Goal: Task Accomplishment & Management: Complete application form

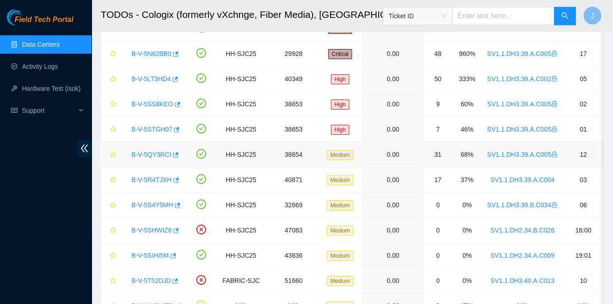
scroll to position [110, 0]
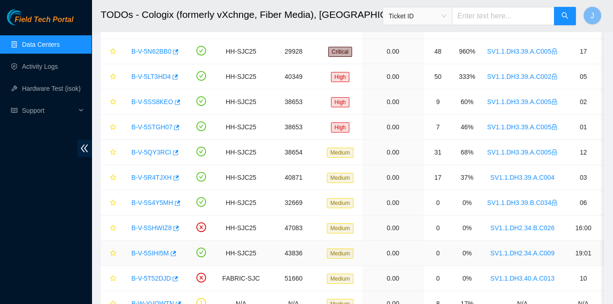
click at [153, 250] on link "B-V-5SIHI5M" at bounding box center [150, 252] width 38 height 7
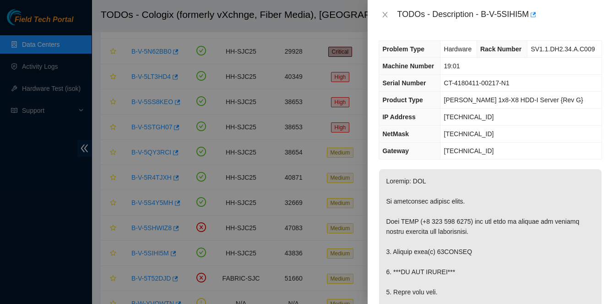
click at [484, 15] on div "TODOs - Description - B-V-5SIHI5M" at bounding box center [499, 14] width 205 height 15
click at [530, 15] on div "TODOs - Description - B-V-5SIHI5M" at bounding box center [499, 14] width 205 height 15
copy div "B-V-5SIHI5M"
click at [447, 98] on span "Ciara 1x8-X8 HDD-I Server {Rev G}" at bounding box center [513, 99] width 139 height 7
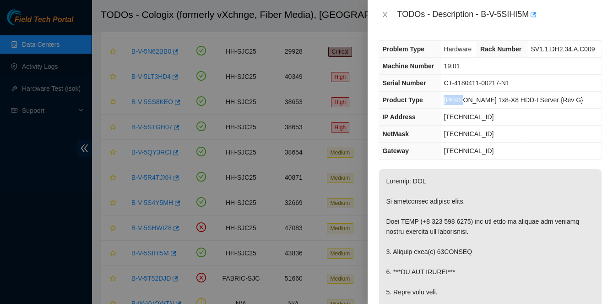
click at [447, 98] on span "Ciara 1x8-X8 HDD-I Server {Rev G}" at bounding box center [513, 99] width 139 height 7
click at [482, 98] on span "Ciara 1x8-X8 HDD-I Server {Rev G}" at bounding box center [513, 99] width 139 height 7
copy span "Ciara 1x8-X8"
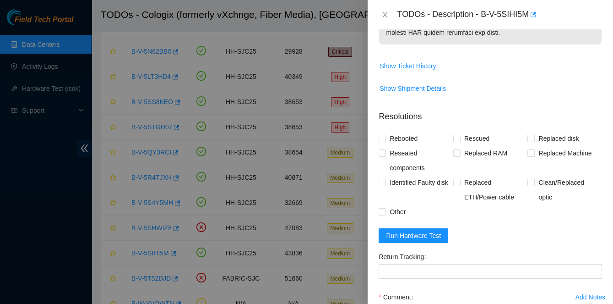
scroll to position [647, 0]
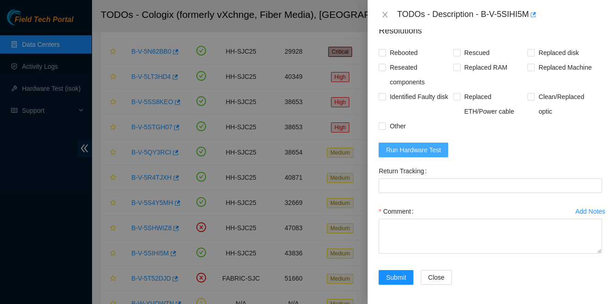
click at [417, 150] on span "Run Hardware Test" at bounding box center [413, 150] width 55 height 10
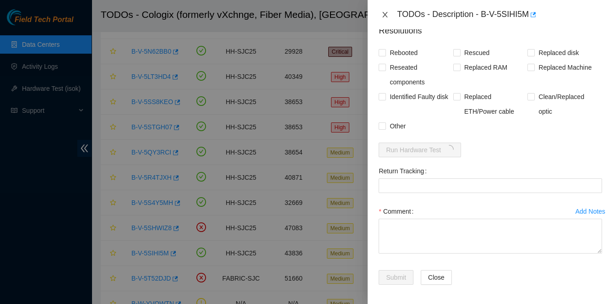
click at [387, 12] on icon "close" at bounding box center [385, 14] width 7 height 7
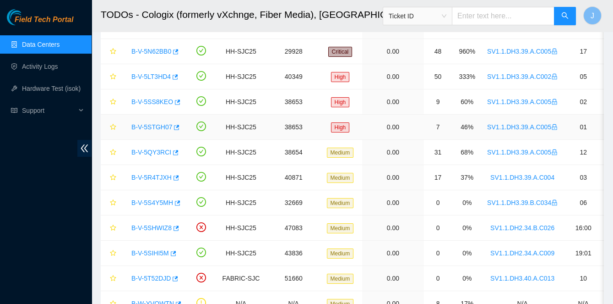
scroll to position [255, 0]
click at [148, 249] on link "B-V-5SIHI5M" at bounding box center [150, 252] width 38 height 7
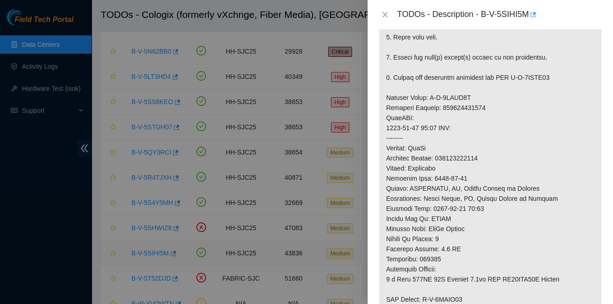
scroll to position [647, 0]
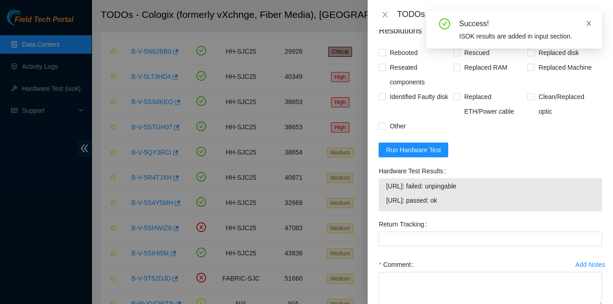
click at [590, 24] on icon "close" at bounding box center [589, 23] width 6 height 6
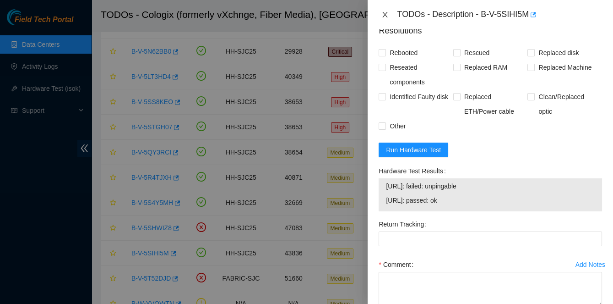
click at [387, 12] on icon "close" at bounding box center [385, 14] width 7 height 7
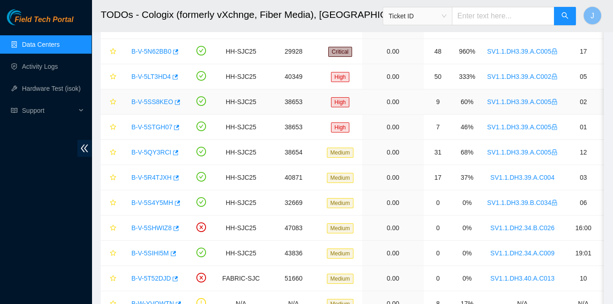
scroll to position [255, 0]
click at [150, 249] on link "B-V-5SIHI5M" at bounding box center [150, 252] width 38 height 7
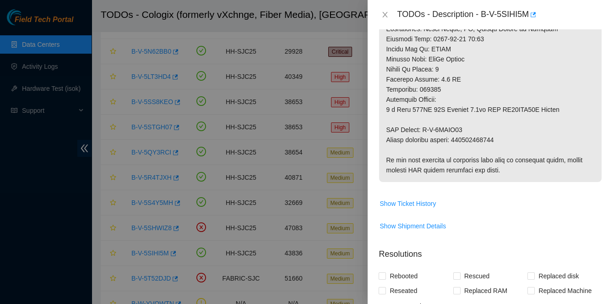
scroll to position [713, 0]
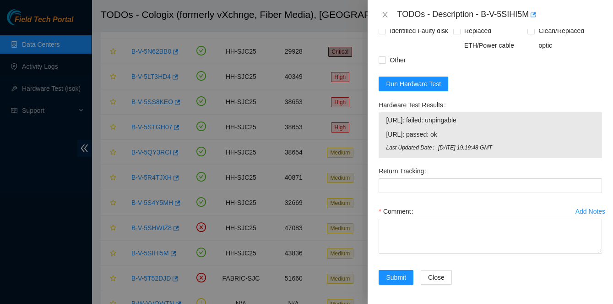
click at [389, 119] on span "23.33.26.40: failed: unpingable" at bounding box center [490, 120] width 209 height 10
click at [464, 136] on span "23.33.26.41: passed: ok" at bounding box center [490, 134] width 209 height 10
copy tbody "23.33.26.40: failed: unpingable 23.33.26.41: passed: ok"
click at [534, 120] on span "23.33.26.40: failed: unpingable" at bounding box center [490, 120] width 209 height 10
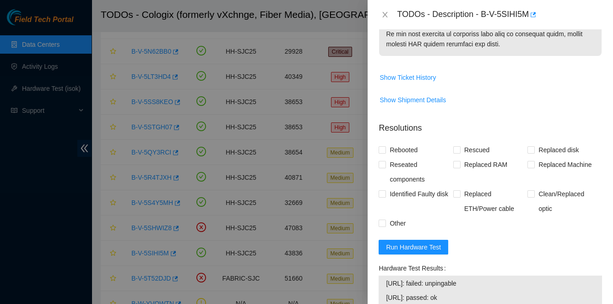
scroll to position [561, 0]
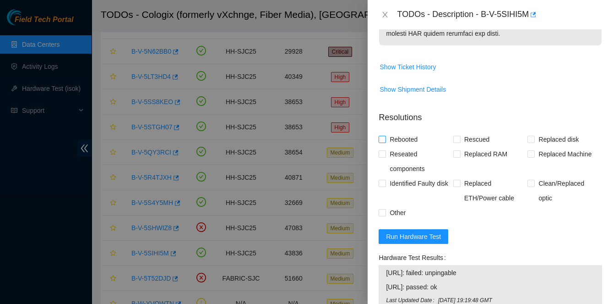
click at [394, 135] on span "Rebooted" at bounding box center [403, 139] width 35 height 15
click at [385, 136] on input "Rebooted" at bounding box center [382, 139] width 6 height 6
checkbox input "true"
click at [535, 139] on span "Replaced disk" at bounding box center [559, 139] width 48 height 15
click at [534, 139] on input "Replaced disk" at bounding box center [531, 139] width 6 height 6
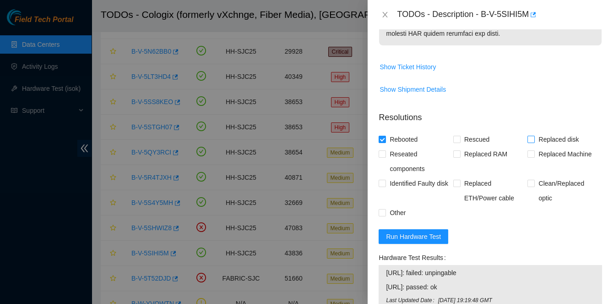
checkbox input "true"
click at [393, 208] on span "Other" at bounding box center [397, 212] width 23 height 15
click at [385, 209] on input "Other" at bounding box center [382, 212] width 6 height 6
checkbox input "true"
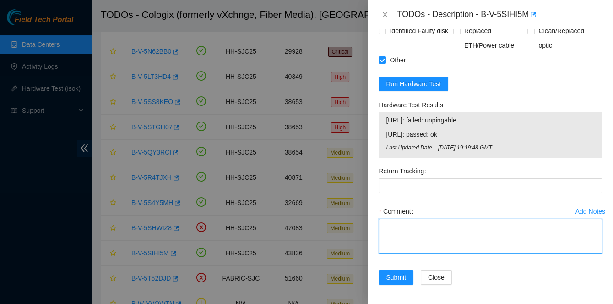
click at [446, 227] on textarea "Comment" at bounding box center [491, 235] width 224 height 35
paste textarea "Spoke to NOCC rep to verify it was safe to work on the machine Hooked up monito…"
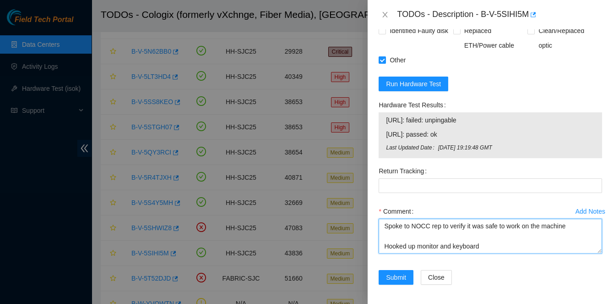
scroll to position [289, 0]
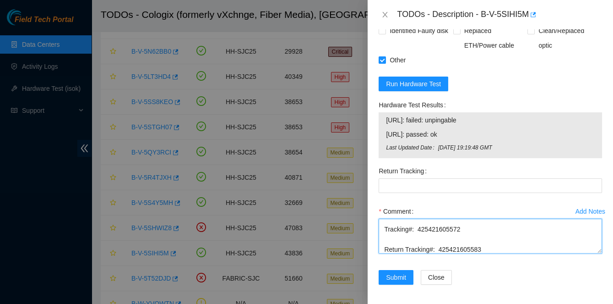
click at [457, 244] on textarea "Spoke to NOCC rep to verify it was safe to work on the machine Hooked up monito…" at bounding box center [491, 235] width 224 height 35
type textarea "Spoke to NOCC rep to verify it was safe to work on the machine Hooked up monito…"
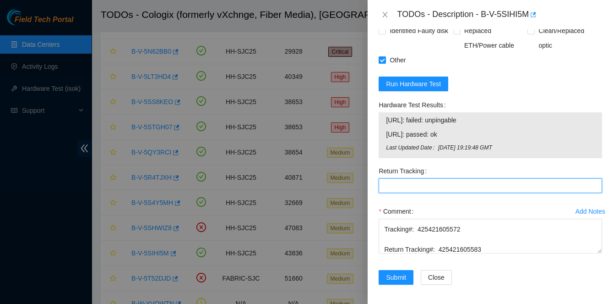
click at [425, 182] on Tracking "Return Tracking" at bounding box center [491, 185] width 224 height 15
paste Tracking "425421605583"
type Tracking "425421605583"
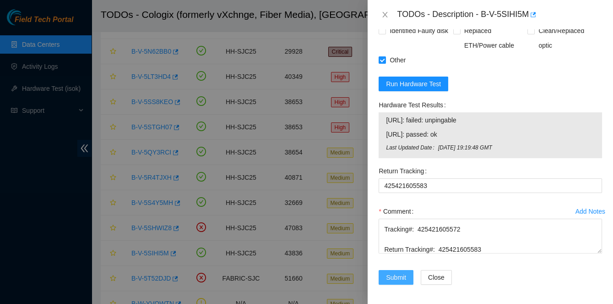
click at [402, 272] on span "Submit" at bounding box center [396, 277] width 20 height 10
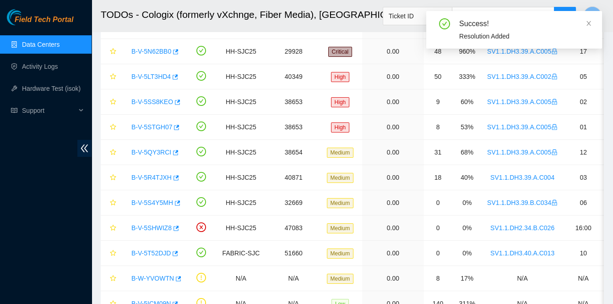
scroll to position [265, 0]
click at [589, 24] on icon "close" at bounding box center [589, 23] width 6 height 6
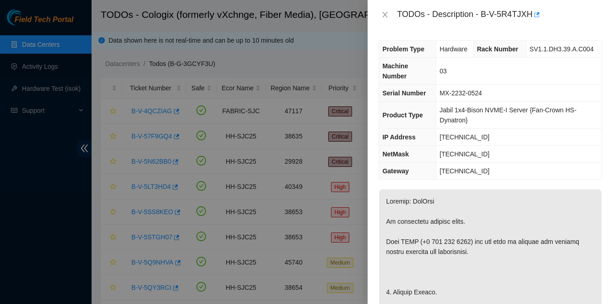
scroll to position [82, 0]
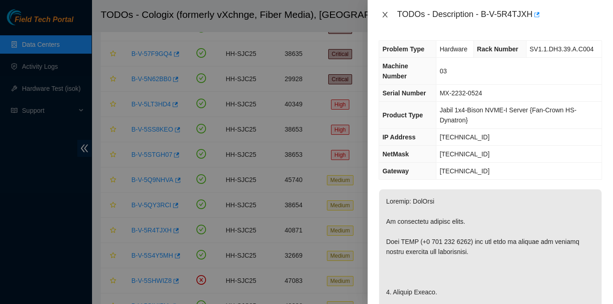
click at [386, 14] on icon "close" at bounding box center [385, 14] width 7 height 7
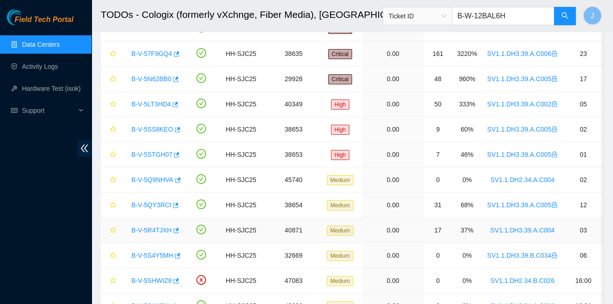
click at [152, 226] on link "B-V-5R4TJXH" at bounding box center [151, 229] width 40 height 7
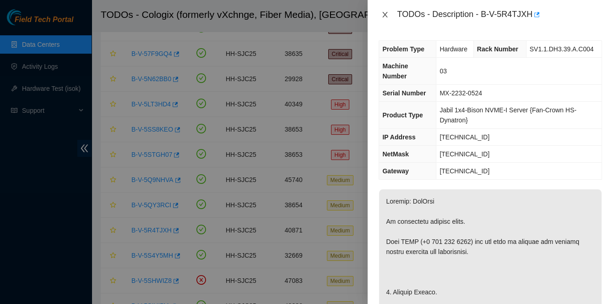
click at [382, 16] on icon "close" at bounding box center [385, 14] width 7 height 7
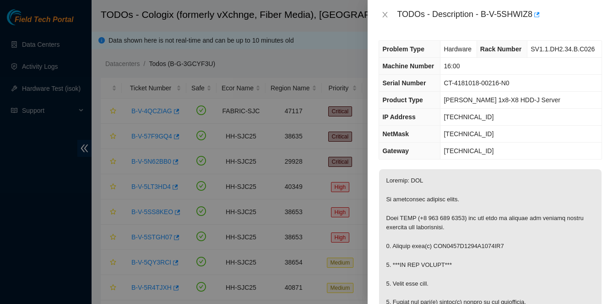
scroll to position [83, 0]
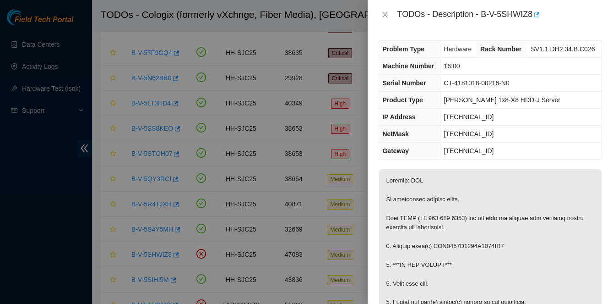
click at [484, 92] on td "[PERSON_NAME] 1x8-X8 HDD-J Server" at bounding box center [521, 100] width 161 height 17
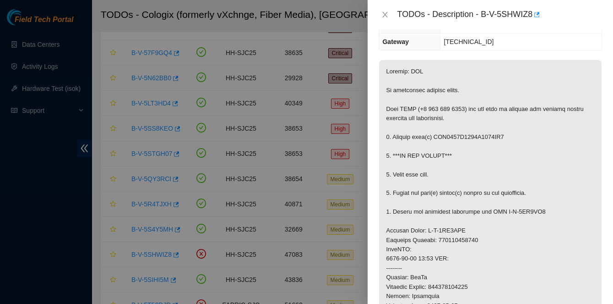
scroll to position [0, 0]
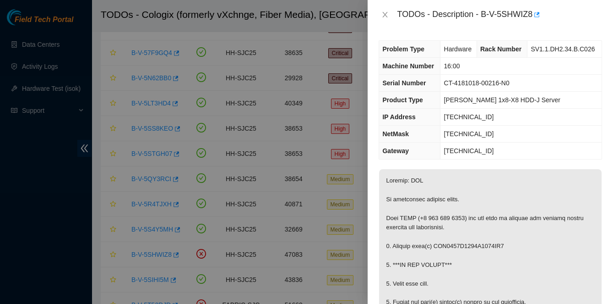
click at [393, 66] on span "Machine Number" at bounding box center [408, 65] width 52 height 7
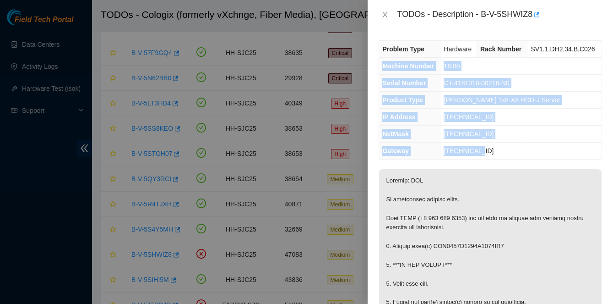
click at [496, 152] on td "23.40.191.1" at bounding box center [521, 150] width 161 height 17
copy tbody "Machine Number 16:00 Serial Number CT-4181018-00216-N0 Product Type Ciara 1x8-X…"
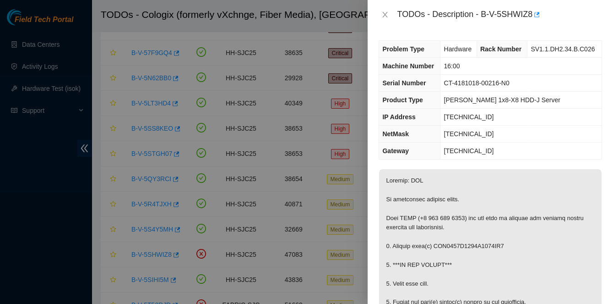
copy p "WFK1507J0000E8486GH0"
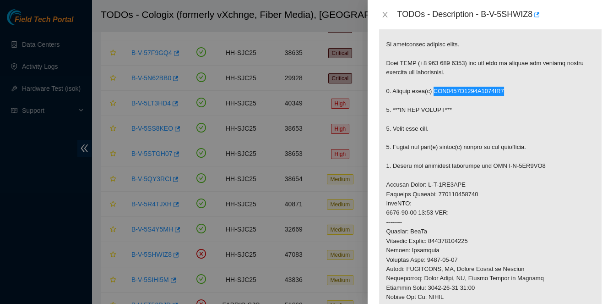
scroll to position [156, 0]
click at [458, 238] on p at bounding box center [490, 221] width 223 height 416
copy p "463470041150"
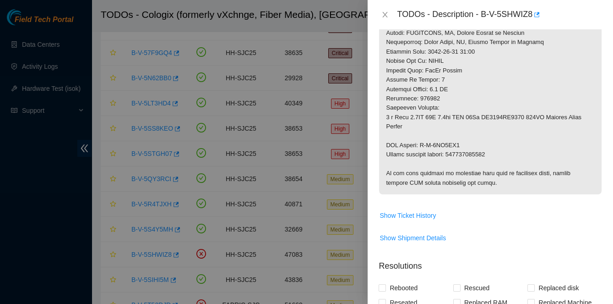
scroll to position [461, 0]
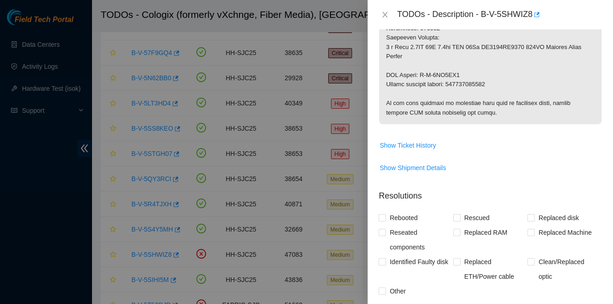
copy p "463470041161"
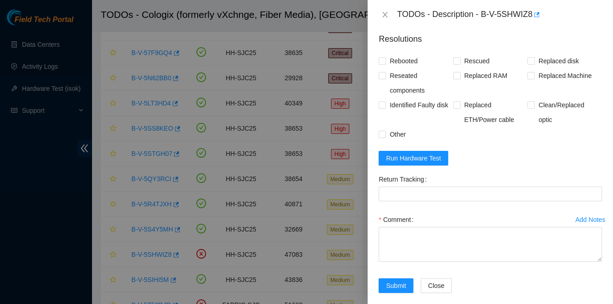
scroll to position [626, 0]
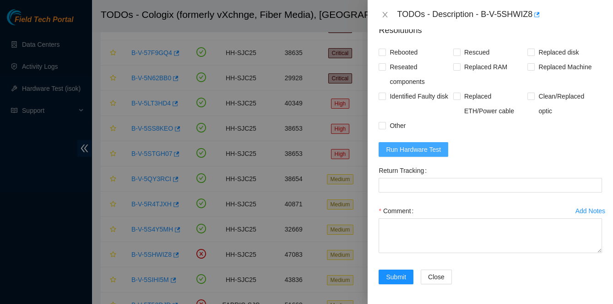
click at [419, 151] on span "Run Hardware Test" at bounding box center [413, 149] width 55 height 10
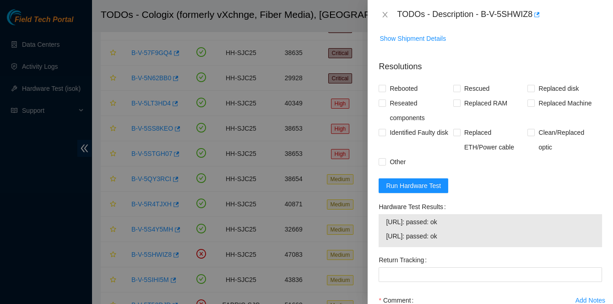
scroll to position [589, 0]
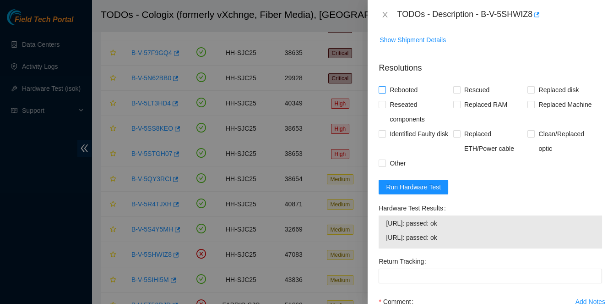
click at [386, 88] on span at bounding box center [382, 89] width 7 height 7
click at [385, 88] on input "Rebooted" at bounding box center [382, 89] width 6 height 6
checkbox input "true"
click at [536, 87] on span "Replaced disk" at bounding box center [559, 89] width 48 height 15
click at [534, 87] on input "Replaced disk" at bounding box center [531, 89] width 6 height 6
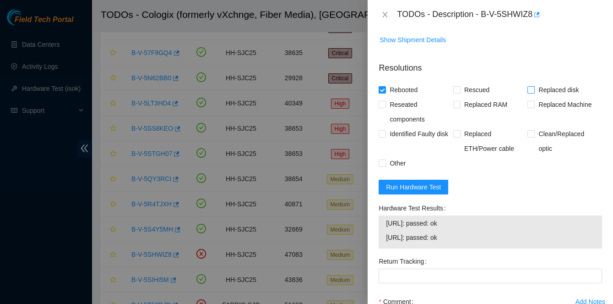
checkbox input "true"
click at [400, 159] on span "Other" at bounding box center [397, 163] width 23 height 15
click at [385, 159] on input "Other" at bounding box center [382, 162] width 6 height 6
checkbox input "true"
click at [389, 223] on span "23.40.191.34: passed: ok" at bounding box center [490, 223] width 209 height 10
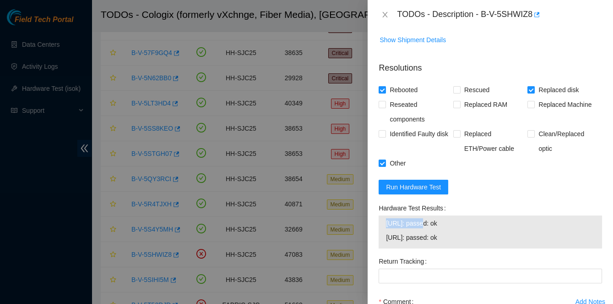
click at [389, 223] on span "23.40.191.34: passed: ok" at bounding box center [490, 223] width 209 height 10
click at [461, 235] on span "23.40.191.35: passed: ok" at bounding box center [490, 237] width 209 height 10
copy tbody "23.40.191.34: passed: ok 23.40.191.35: passed: ok"
click at [392, 224] on span "23.40.191.34: passed: ok" at bounding box center [490, 223] width 209 height 10
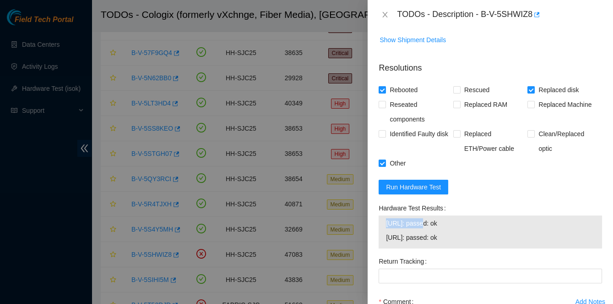
click at [462, 237] on span "23.40.191.35: passed: ok" at bounding box center [490, 237] width 209 height 10
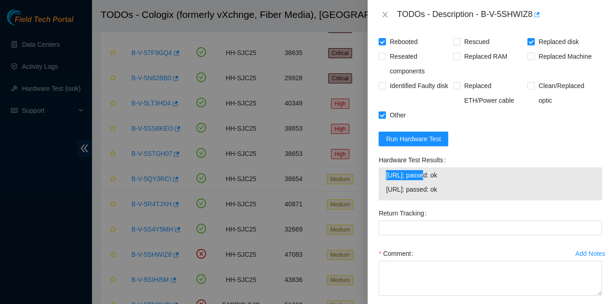
scroll to position [662, 0]
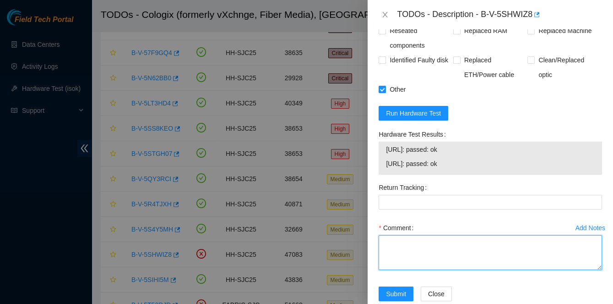
click at [403, 249] on textarea "Comment" at bounding box center [491, 252] width 224 height 35
paste textarea "Spoke to NOCC rep to verify it was safe to work on the machine Hooked up monito…"
click at [459, 267] on textarea "Spoke to NOCC rep to verify it was safe to work on the machine Hooked up monito…" at bounding box center [491, 252] width 224 height 35
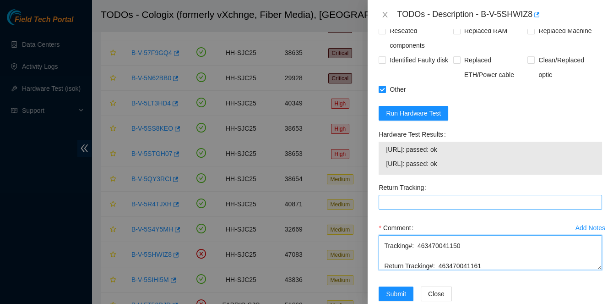
type textarea "Spoke to NOCC rep to verify it was safe to work on the machine Hooked up monito…"
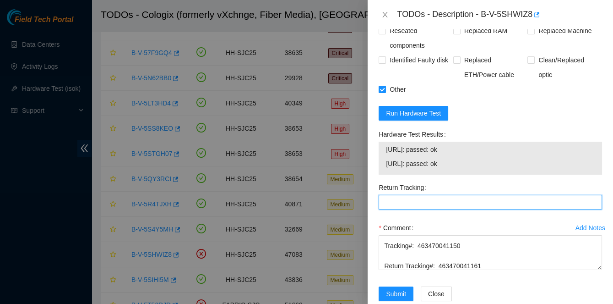
click at [426, 202] on Tracking "Return Tracking" at bounding box center [491, 202] width 224 height 15
paste Tracking "463470041161"
type Tracking "463470041161"
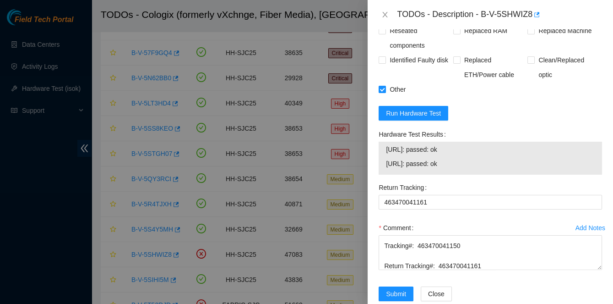
click at [523, 182] on div "Return Tracking" at bounding box center [491, 187] width 224 height 15
click at [401, 290] on span "Submit" at bounding box center [396, 294] width 20 height 10
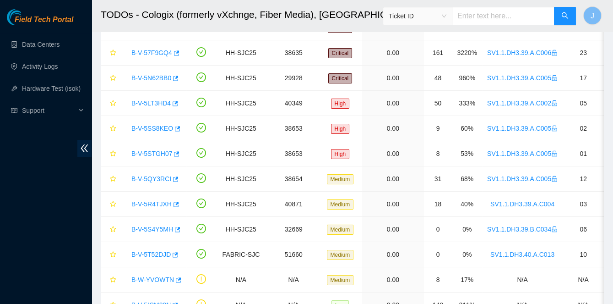
scroll to position [248, 0]
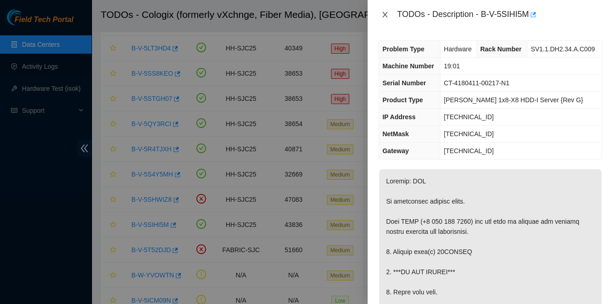
click at [384, 15] on icon "close" at bounding box center [385, 14] width 7 height 7
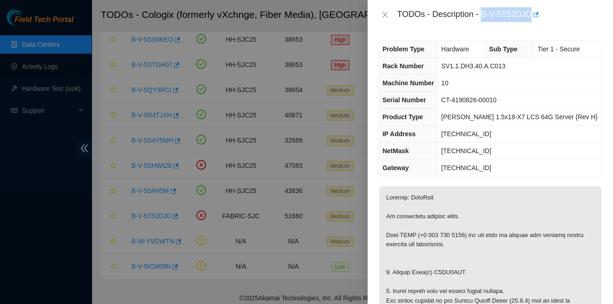
scroll to position [278, 0]
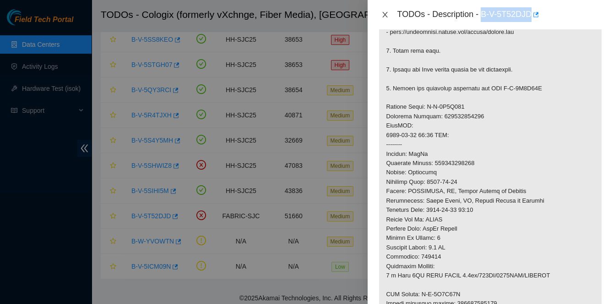
click at [383, 14] on icon "close" at bounding box center [385, 14] width 7 height 7
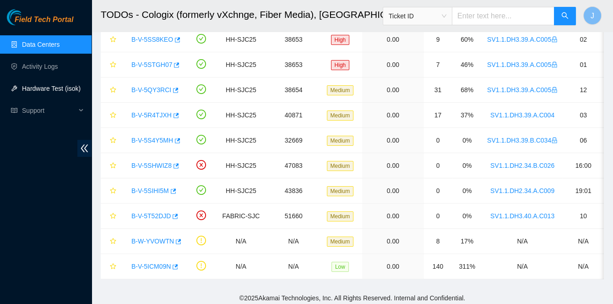
scroll to position [235, 0]
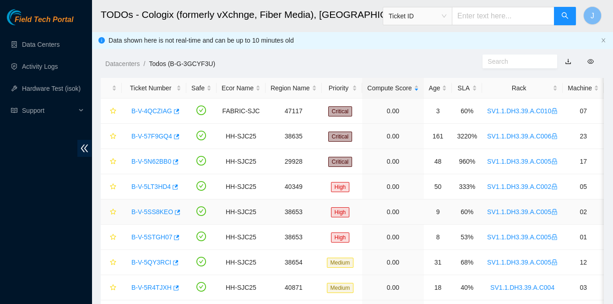
scroll to position [122, 0]
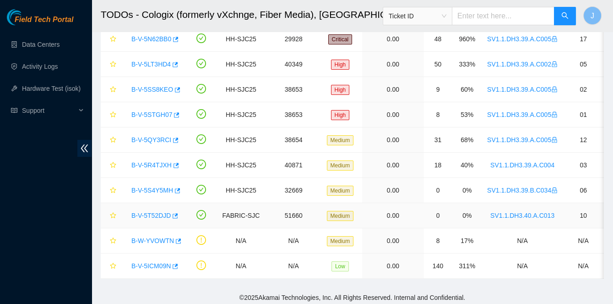
click at [160, 212] on link "B-V-5T52DJD" at bounding box center [150, 215] width 39 height 7
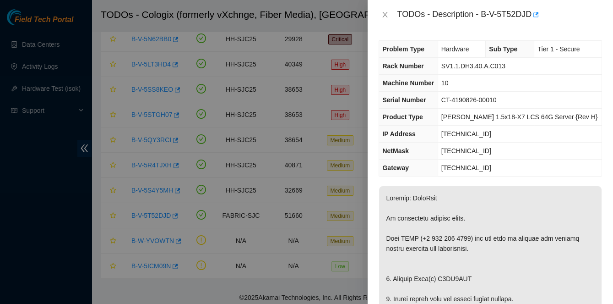
click at [388, 68] on span "Rack Number" at bounding box center [402, 65] width 41 height 7
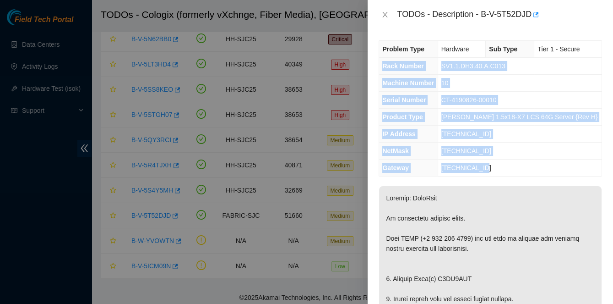
click at [504, 165] on td "23.11.212.129" at bounding box center [520, 167] width 164 height 17
copy tbody "Rack Number SV1.1.DH3.40.A.C013 Machine Number 10 Serial Number CT-4190826-0001…"
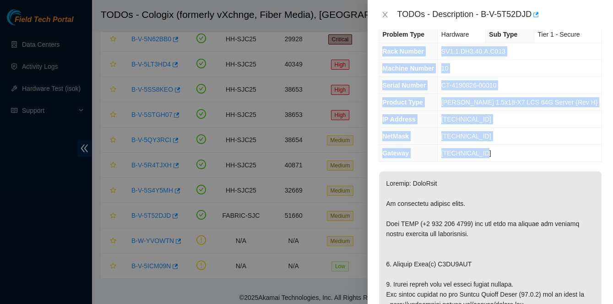
scroll to position [17, 0]
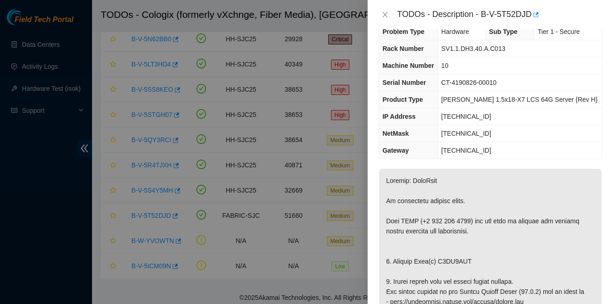
copy p "V6JE3DYR"
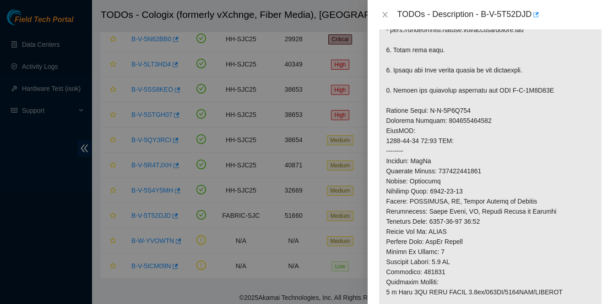
scroll to position [296, 0]
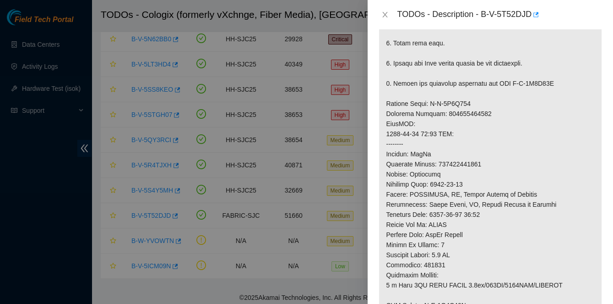
click at [471, 169] on p at bounding box center [490, 123] width 223 height 467
copy p "473665204799"
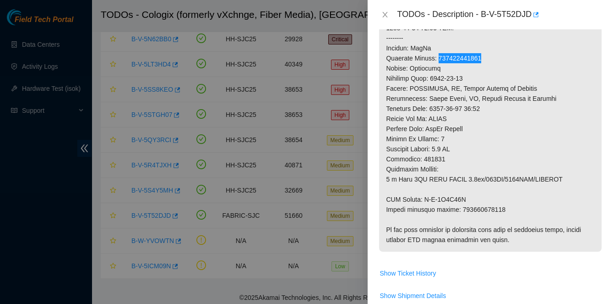
scroll to position [468, 0]
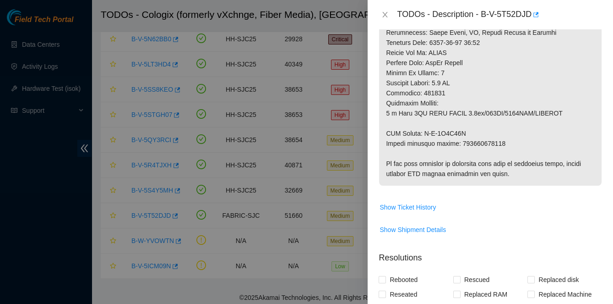
copy p "473665204803"
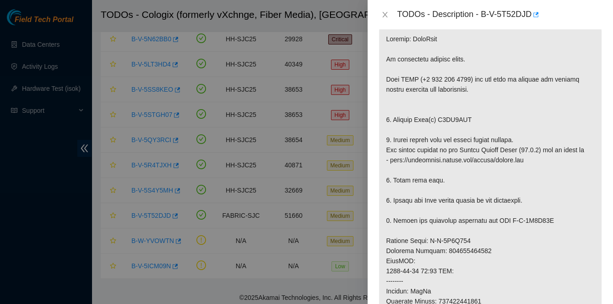
scroll to position [136, 0]
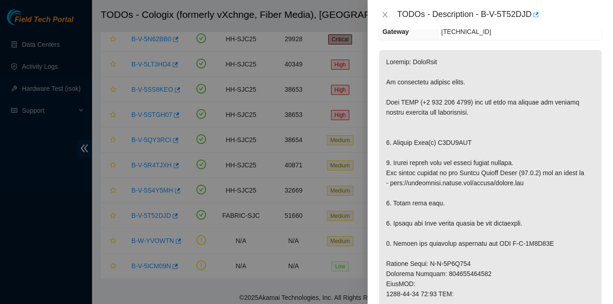
click at [459, 184] on p at bounding box center [490, 283] width 223 height 467
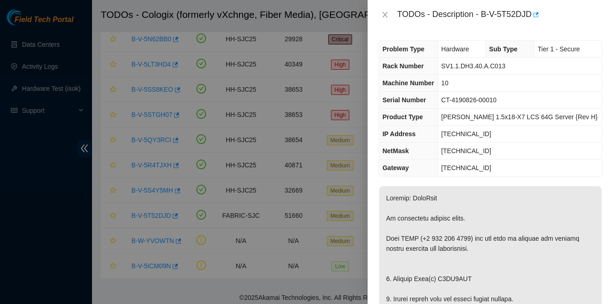
scroll to position [23, 0]
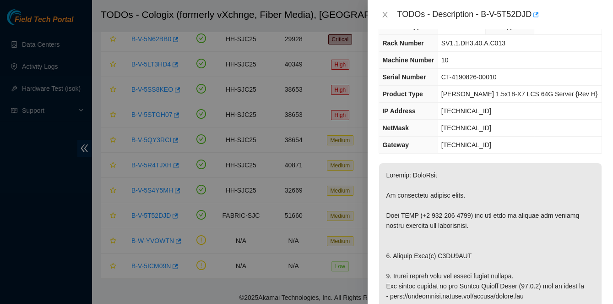
copy p "V6JE3DYR"
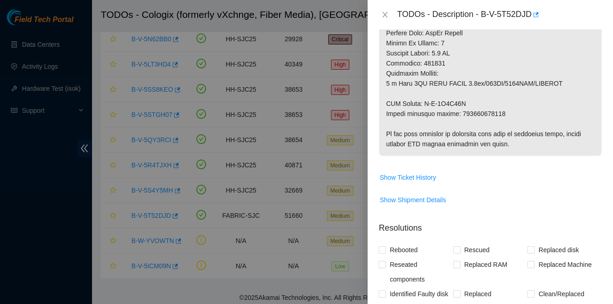
scroll to position [600, 0]
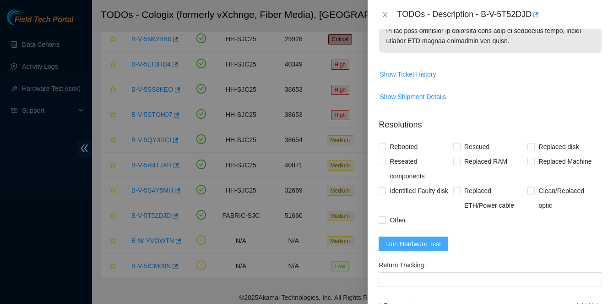
click at [423, 249] on span "Run Hardware Test" at bounding box center [413, 244] width 55 height 10
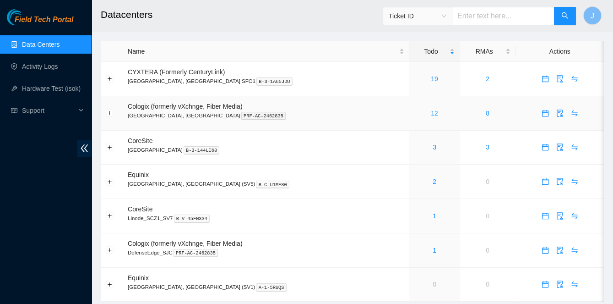
click at [431, 112] on link "12" at bounding box center [434, 112] width 7 height 7
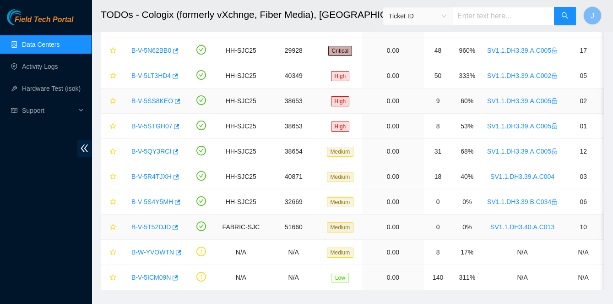
scroll to position [110, 0]
click at [145, 224] on link "B-V-5T52DJD" at bounding box center [150, 227] width 39 height 7
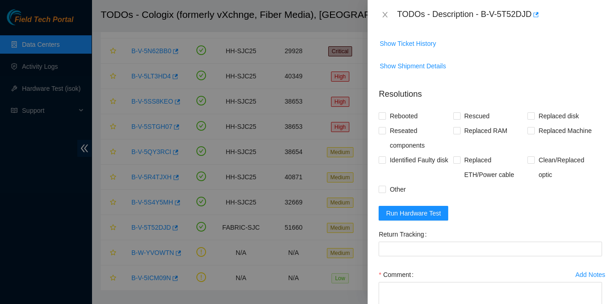
scroll to position [704, 0]
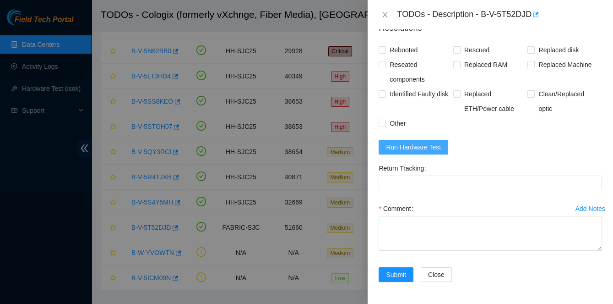
click at [410, 152] on span "Run Hardware Test" at bounding box center [413, 147] width 55 height 10
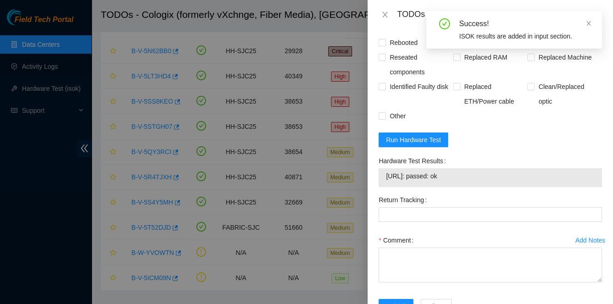
click at [389, 181] on span "[URL]: passed: ok" at bounding box center [490, 176] width 209 height 10
click at [389, 181] on span "23.11.212.141: passed: ok" at bounding box center [490, 176] width 209 height 10
click at [468, 181] on span "23.11.212.141: passed: ok" at bounding box center [490, 176] width 209 height 10
copy span "23.11.212.141: passed: ok"
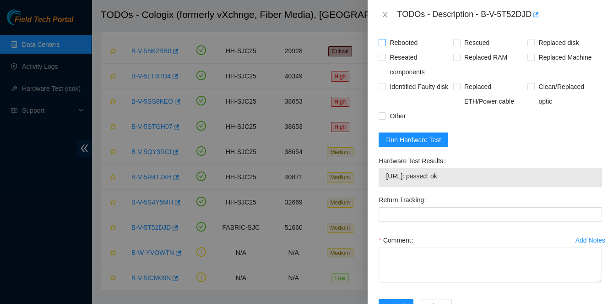
click at [403, 50] on span "Rebooted" at bounding box center [403, 42] width 35 height 15
click at [385, 45] on input "Rebooted" at bounding box center [382, 42] width 6 height 6
checkbox input "true"
click at [458, 45] on input "Rescued" at bounding box center [456, 42] width 6 height 6
checkbox input "true"
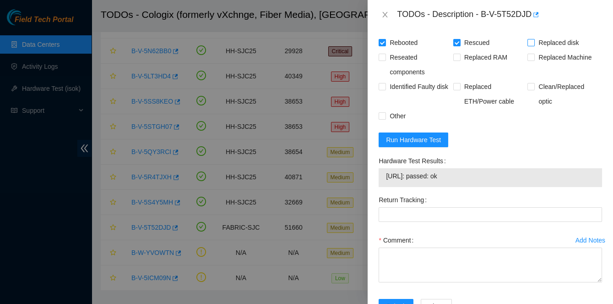
click at [544, 50] on span "Replaced disk" at bounding box center [559, 42] width 48 height 15
click at [534, 45] on input "Replaced disk" at bounding box center [531, 42] width 6 height 6
checkbox input "true"
click at [402, 123] on span "Other" at bounding box center [397, 116] width 23 height 15
click at [385, 119] on input "Other" at bounding box center [382, 115] width 6 height 6
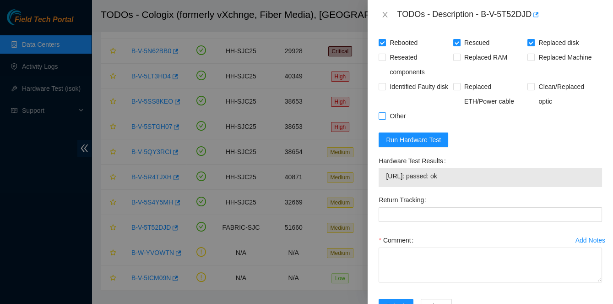
checkbox input "true"
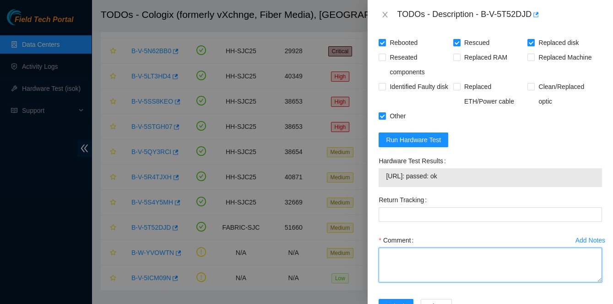
click at [422, 270] on textarea "Comment" at bounding box center [491, 264] width 224 height 35
paste textarea "Spoke to NOCC rep to verify it was safe to work on the machine - they informed …"
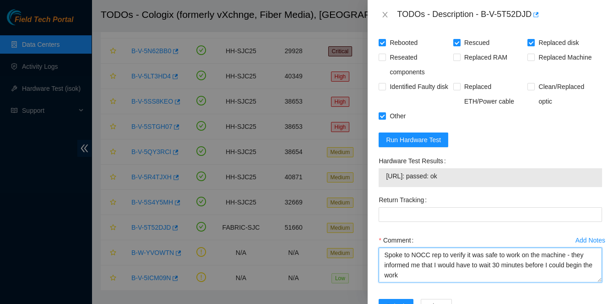
scroll to position [360, 0]
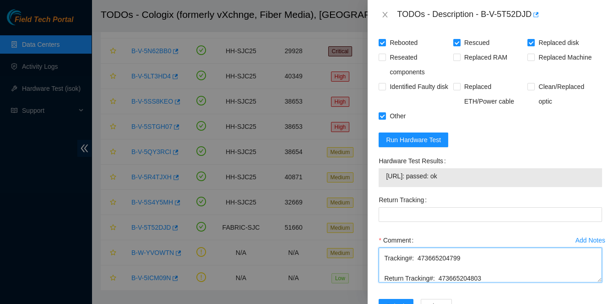
click at [455, 280] on textarea "Spoke to NOCC rep to verify it was safe to work on the machine - they informed …" at bounding box center [491, 264] width 224 height 35
click at [457, 282] on textarea "Spoke to NOCC rep to verify it was safe to work on the machine - they informed …" at bounding box center [491, 264] width 224 height 35
type textarea "Spoke to NOCC rep to verify it was safe to work on the machine - they informed …"
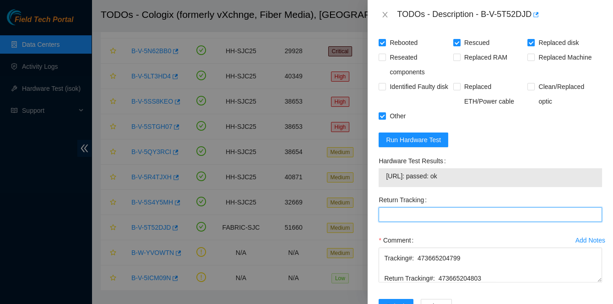
click at [434, 218] on Tracking "Return Tracking" at bounding box center [491, 214] width 224 height 15
paste Tracking "473665204803"
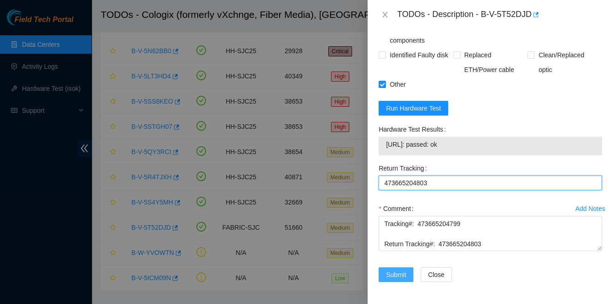
type Tracking "473665204803"
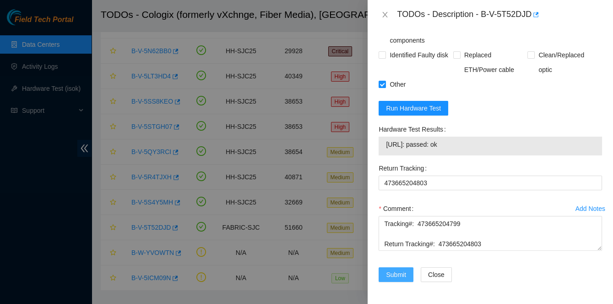
click at [401, 277] on span "Submit" at bounding box center [396, 274] width 20 height 10
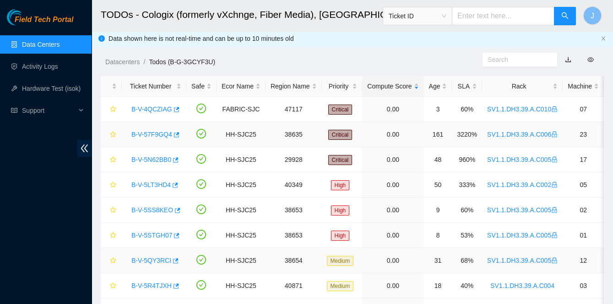
scroll to position [98, 0]
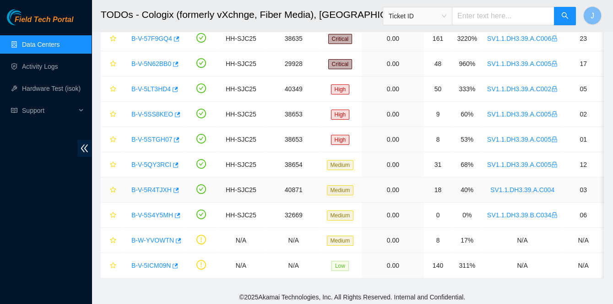
click at [143, 189] on link "B-V-5R4TJXH" at bounding box center [151, 189] width 40 height 7
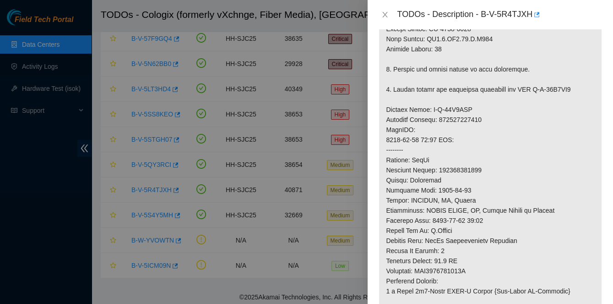
scroll to position [0, 0]
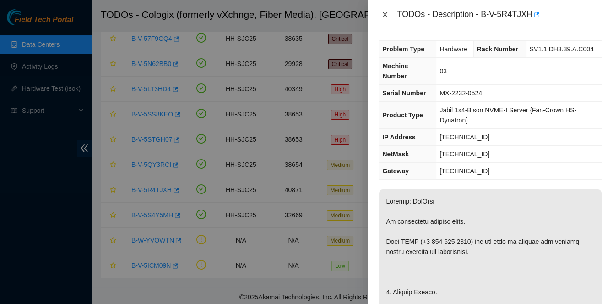
click at [385, 15] on icon "close" at bounding box center [385, 14] width 5 height 5
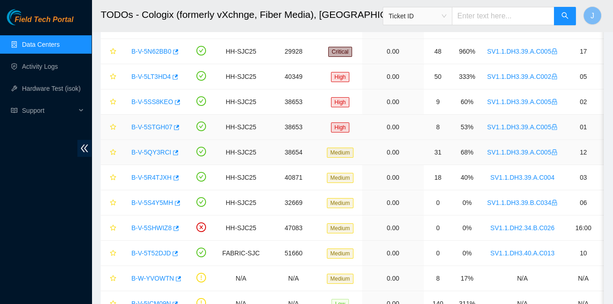
scroll to position [265, 0]
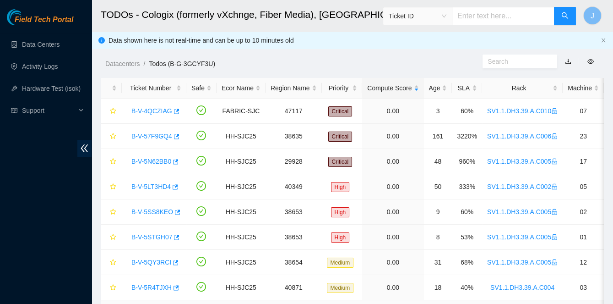
scroll to position [122, 0]
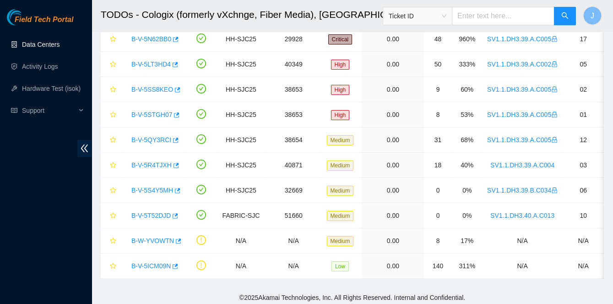
click at [43, 45] on link "Data Centers" at bounding box center [41, 44] width 38 height 7
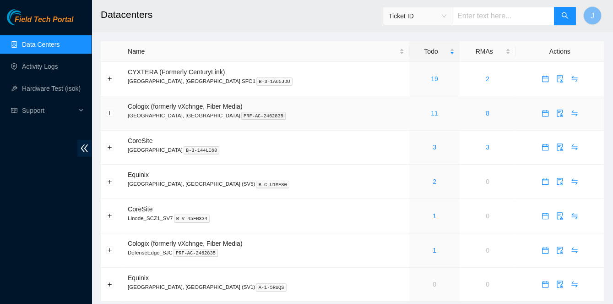
click at [431, 112] on link "11" at bounding box center [434, 112] width 7 height 7
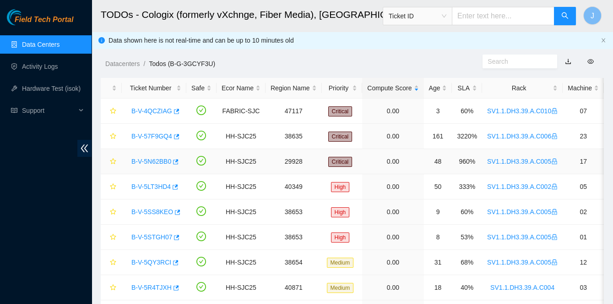
scroll to position [122, 0]
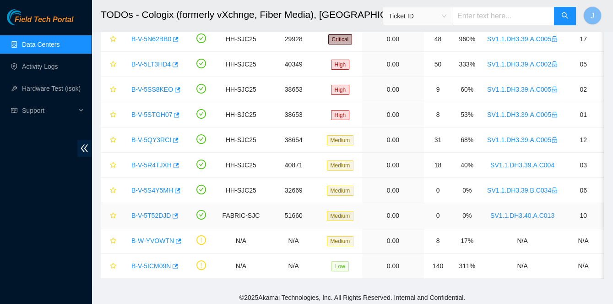
click at [160, 212] on link "B-V-5T52DJD" at bounding box center [150, 215] width 39 height 7
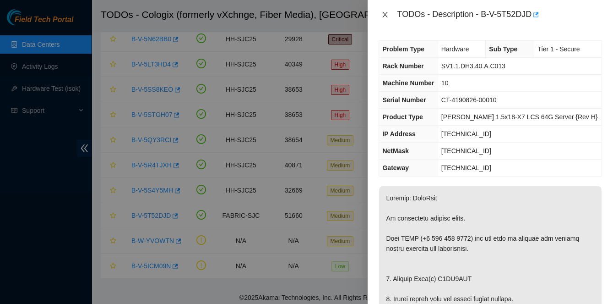
click at [385, 16] on icon "close" at bounding box center [385, 14] width 7 height 7
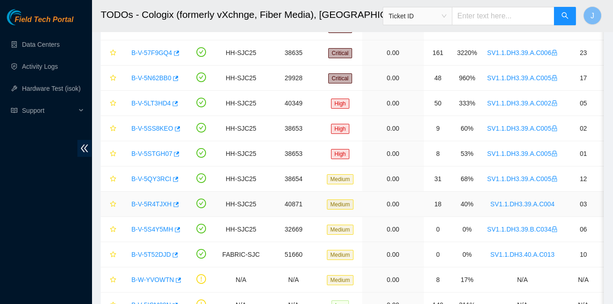
scroll to position [248, 0]
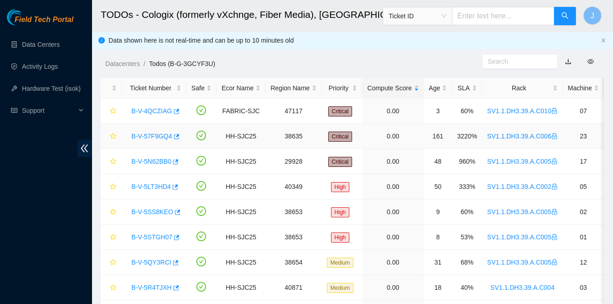
scroll to position [98, 0]
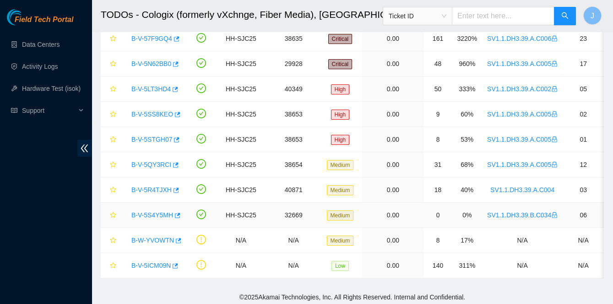
click at [152, 214] on link "B-V-5S4Y5MH" at bounding box center [152, 214] width 42 height 7
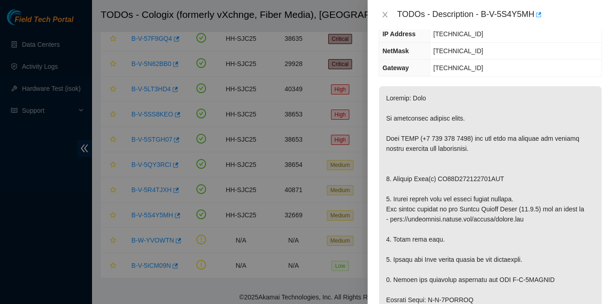
scroll to position [133, 0]
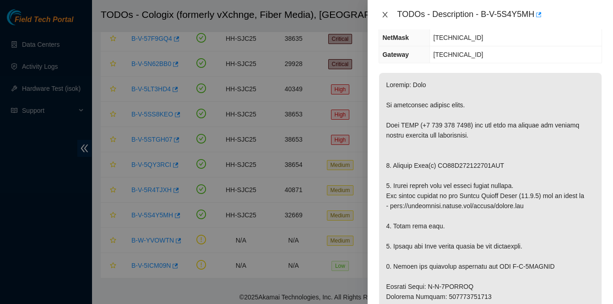
click at [385, 14] on icon "close" at bounding box center [385, 14] width 5 height 5
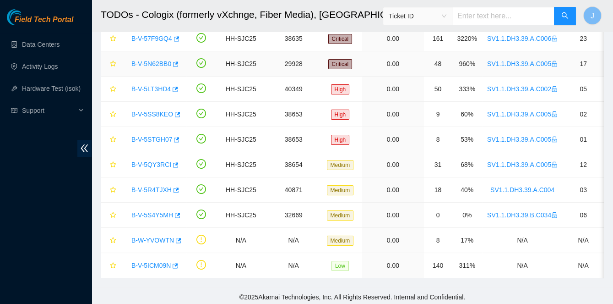
scroll to position [143, 0]
click at [44, 48] on link "Data Centers" at bounding box center [41, 44] width 38 height 7
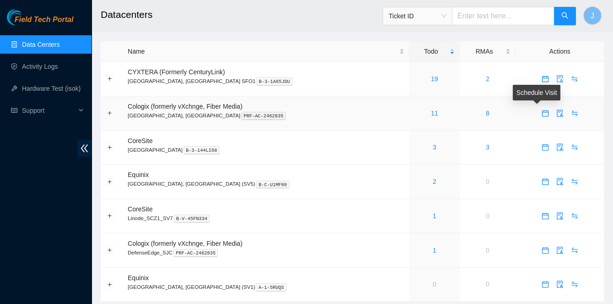
click at [539, 112] on span "calendar" at bounding box center [546, 112] width 14 height 7
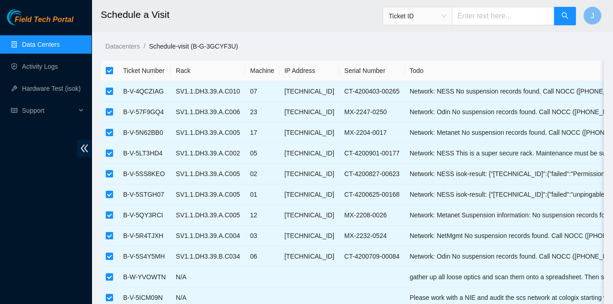
click at [111, 70] on input "checkbox" at bounding box center [109, 70] width 7 height 7
checkbox input "false"
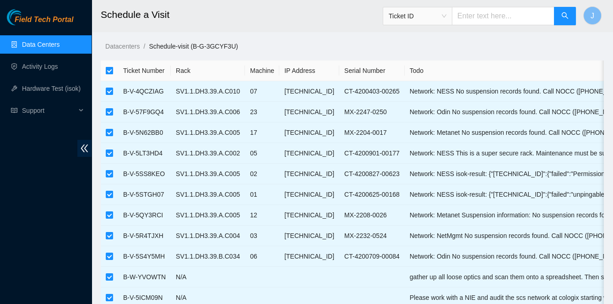
checkbox input "false"
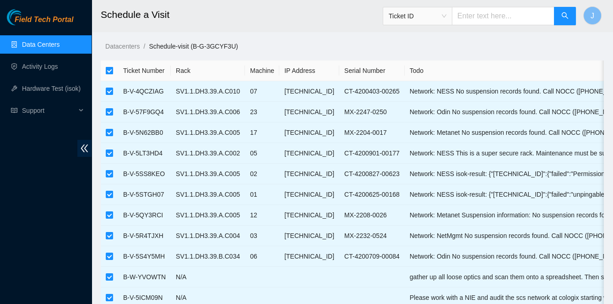
checkbox input "false"
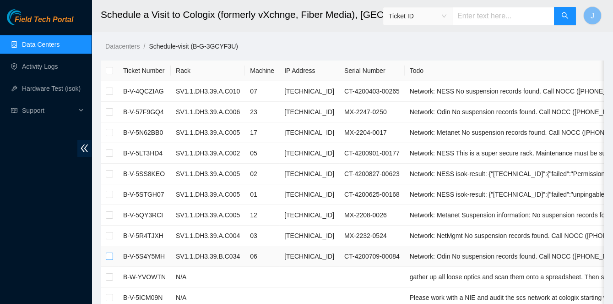
click at [109, 254] on input "checkbox" at bounding box center [109, 255] width 7 height 7
checkbox input "true"
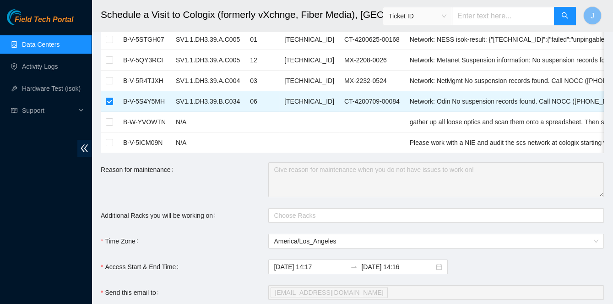
scroll to position [155, 0]
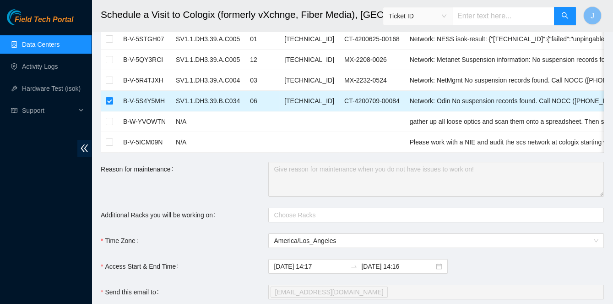
click at [180, 98] on td "SV1.1.DH3.39.B.C034" at bounding box center [208, 101] width 74 height 21
click at [242, 99] on td "SV1.1.DH3.39.B.C034" at bounding box center [208, 101] width 74 height 21
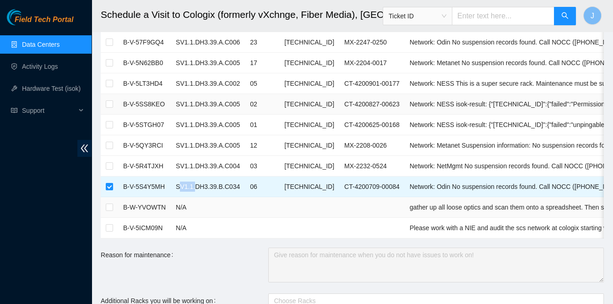
scroll to position [71, 0]
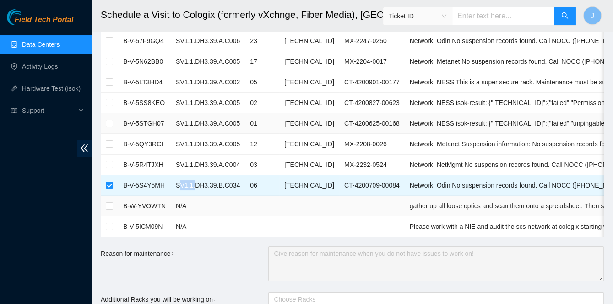
copy td "SV1.1.DH3.39.B.C034"
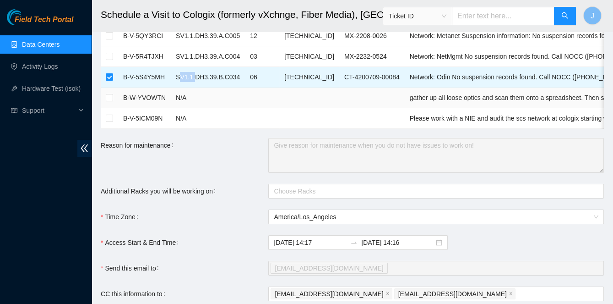
scroll to position [181, 0]
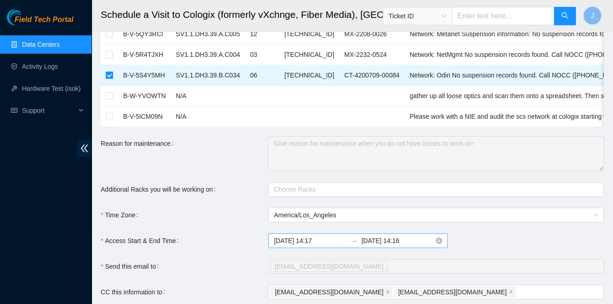
click at [326, 235] on input "2025-08-15 14:17" at bounding box center [310, 240] width 73 height 10
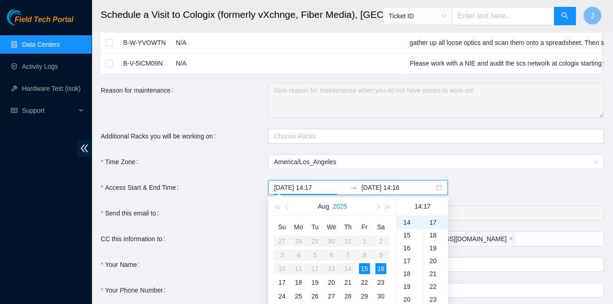
scroll to position [248, 0]
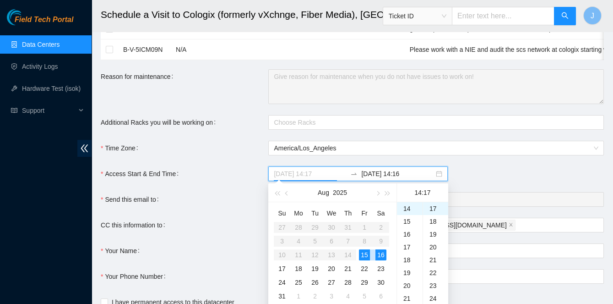
click at [362, 254] on div "15" at bounding box center [364, 254] width 11 height 11
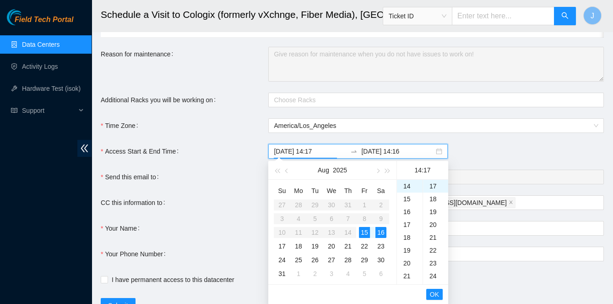
scroll to position [306, 0]
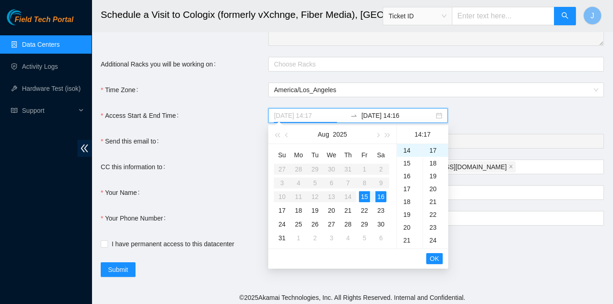
type input "2025-08-15 14:17"
click at [439, 258] on button "OK" at bounding box center [434, 258] width 16 height 11
click at [366, 195] on div "15" at bounding box center [364, 196] width 11 height 11
click at [407, 201] on div "18" at bounding box center [410, 201] width 26 height 13
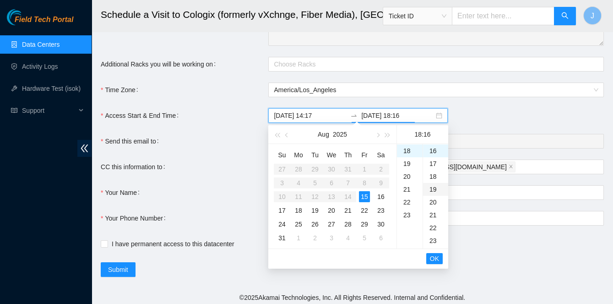
scroll to position [0, 0]
click at [431, 146] on div "00" at bounding box center [435, 150] width 25 height 13
type input "2025-08-15 18:00"
click at [434, 256] on span "OK" at bounding box center [434, 258] width 9 height 10
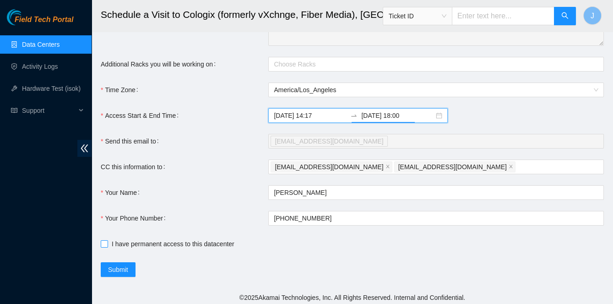
click at [146, 240] on span "I have permanent access to this datacenter" at bounding box center [173, 244] width 130 height 10
click at [107, 240] on input "I have permanent access to this datacenter" at bounding box center [104, 243] width 6 height 6
checkbox input "true"
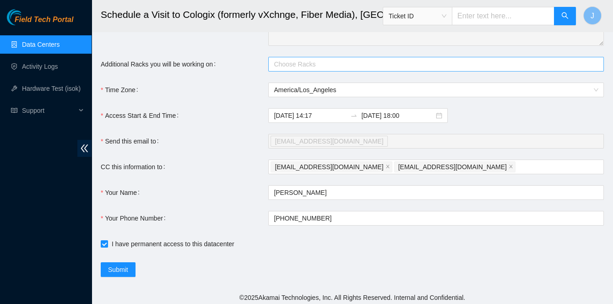
click at [297, 65] on div at bounding box center [432, 64] width 322 height 11
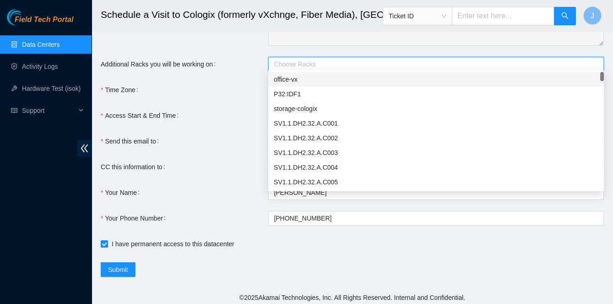
paste input "SV1.1.DH3.39.B.C034"
type input "SV1.1.DH3.39.B.C034"
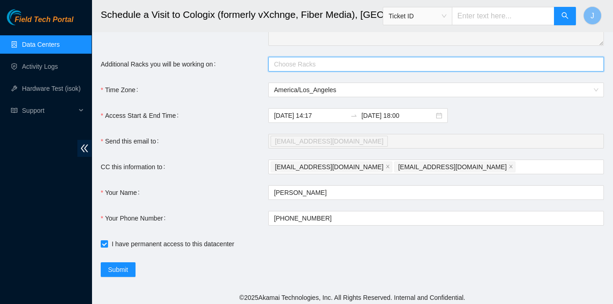
drag, startPoint x: 346, startPoint y: 59, endPoint x: 229, endPoint y: 64, distance: 116.9
click at [229, 64] on div "Additional Racks you will be working on Choose Racks" at bounding box center [352, 64] width 503 height 15
click at [276, 63] on div at bounding box center [432, 64] width 322 height 11
click at [277, 63] on div at bounding box center [432, 64] width 322 height 11
paste input "SV1.1.DH3.39.B.C034"
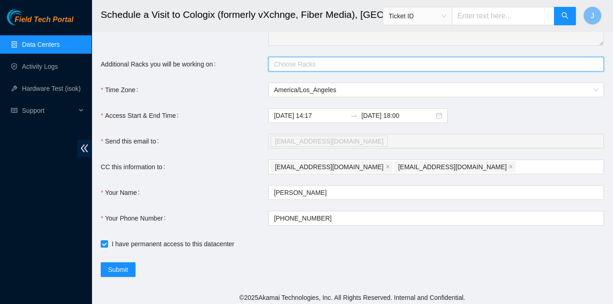
type input "SV1.1.DH3.39.B.C034"
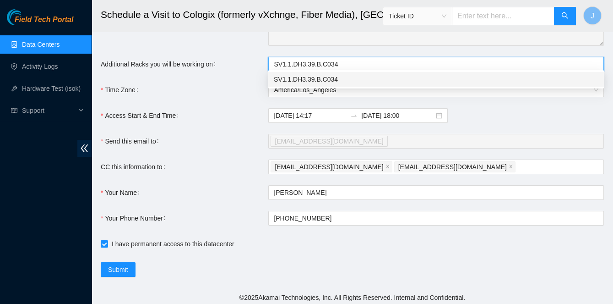
click at [276, 81] on div "SV1.1.DH3.39.B.C034" at bounding box center [436, 79] width 325 height 10
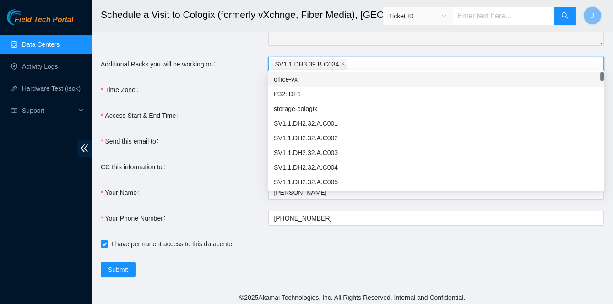
click at [235, 116] on div "Access Start & End Time" at bounding box center [185, 115] width 168 height 15
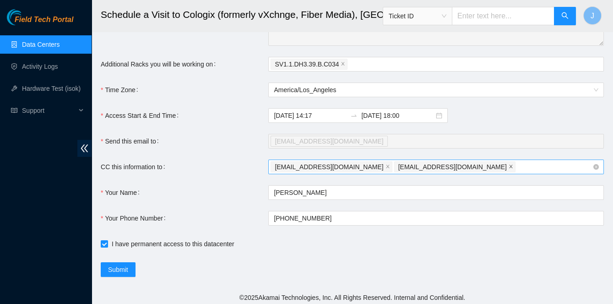
click at [509, 164] on icon "close" at bounding box center [511, 166] width 5 height 5
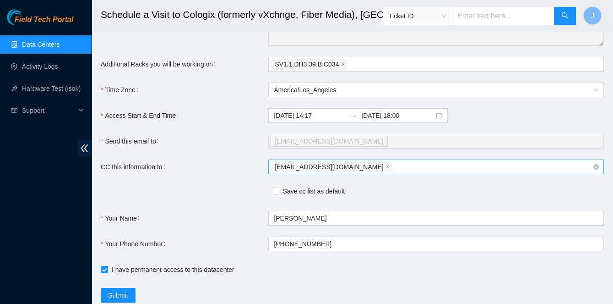
click at [385, 163] on div "jvsac25@gmail.com" at bounding box center [432, 166] width 322 height 13
paste input "nie-hivemind@akamai.com"
type input "nie-hivemind@akamai.com"
paste input "nie-hivemind@akamai.com"
type input "nie-hivemind@akamai.com"
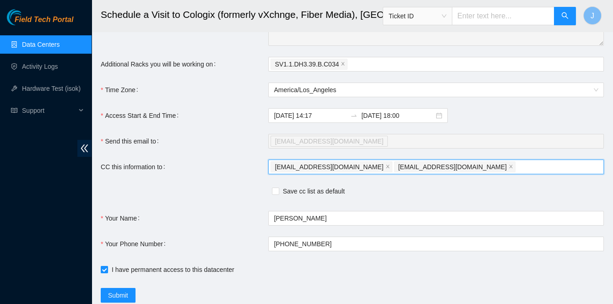
paste input "deploy-tix@akamai.com"
type input "deploy-tix@akamai.com"
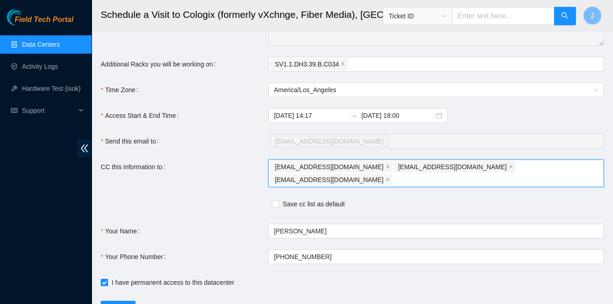
paste input "nocc-shift@akamai.com"
type input "nocc-shift@akamai.com"
paste input "fts-sjc@akamai.com"
type input "fts-sjc@akamai.com"
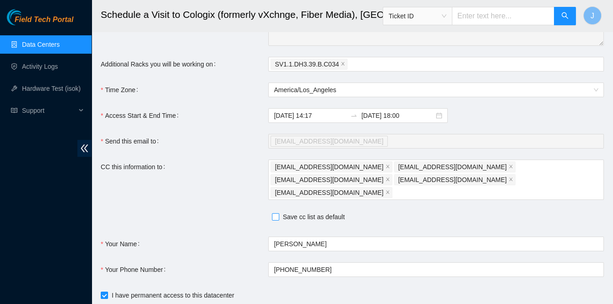
click at [274, 213] on input "Save cc list as default" at bounding box center [275, 216] width 6 height 6
checkbox input "true"
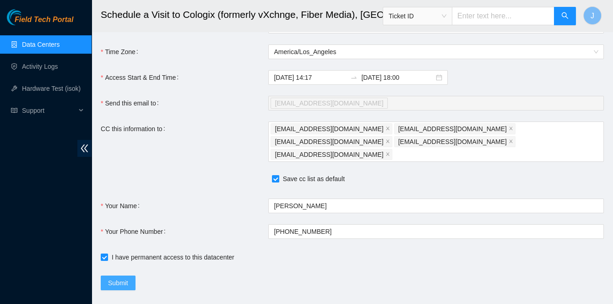
click at [122, 278] on span "Submit" at bounding box center [118, 283] width 20 height 10
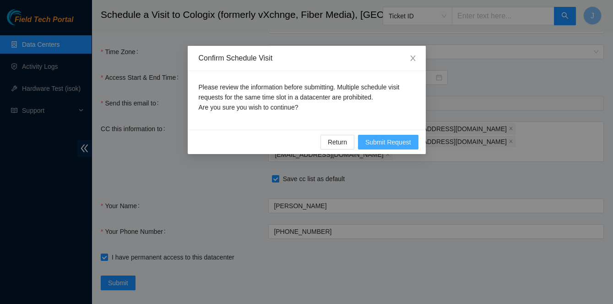
click at [399, 142] on span "Submit Request" at bounding box center [389, 142] width 46 height 10
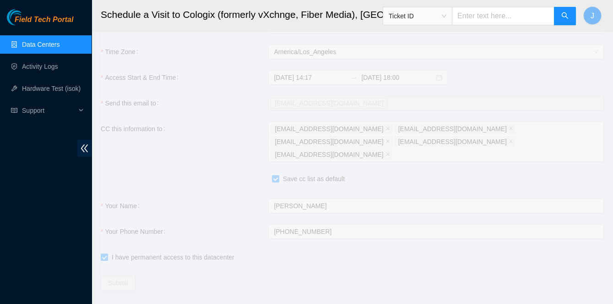
type input "2025-08-15 14:20"
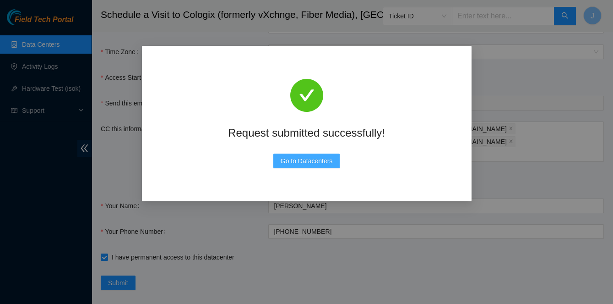
click at [288, 163] on span "Go to Datacenters" at bounding box center [307, 161] width 52 height 10
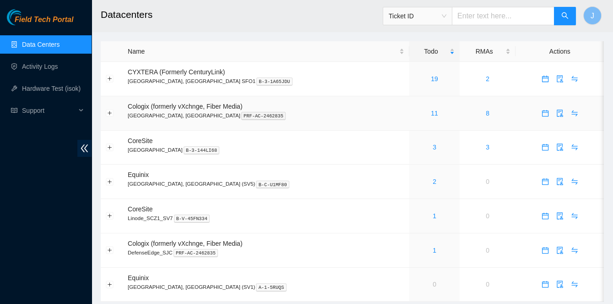
click at [415, 116] on div "11" at bounding box center [435, 113] width 40 height 10
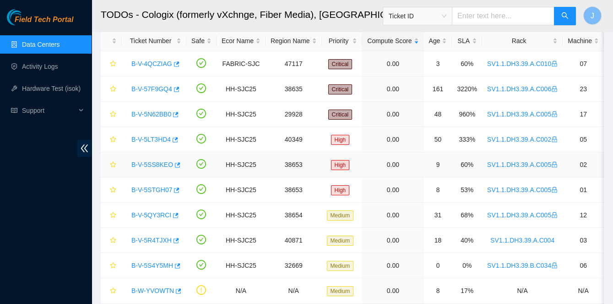
scroll to position [98, 0]
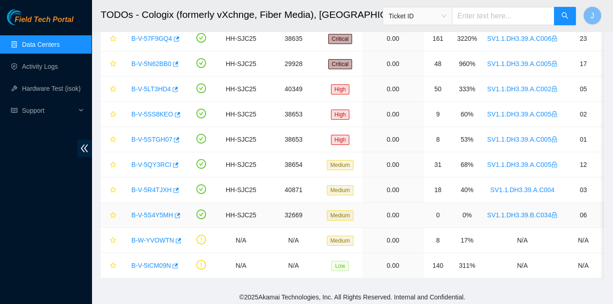
click at [148, 212] on link "B-V-5S4Y5MH" at bounding box center [152, 214] width 42 height 7
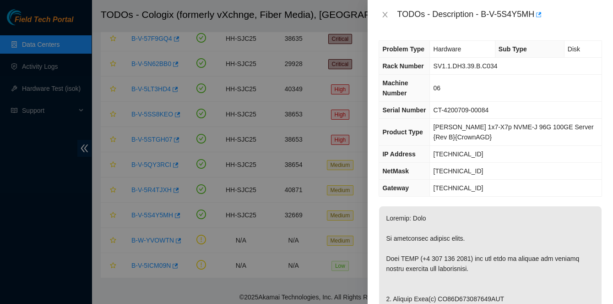
click at [26, 210] on div at bounding box center [306, 152] width 613 height 304
